Goal: Transaction & Acquisition: Download file/media

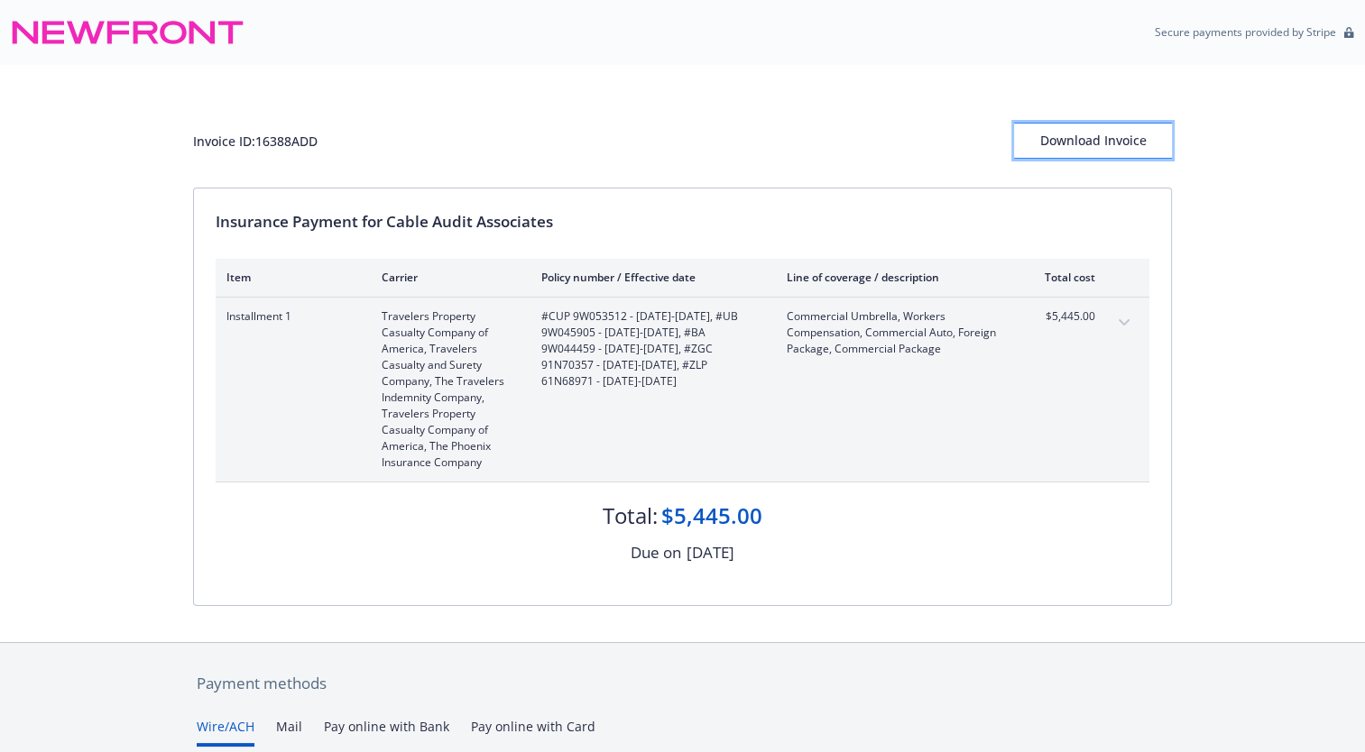
click at [1124, 144] on div "Download Invoice" at bounding box center [1093, 141] width 158 height 34
